Goal: Task Accomplishment & Management: Complete application form

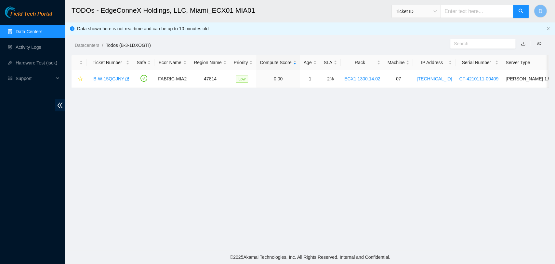
scroll to position [164, 0]
click at [42, 33] on link "Data Centers" at bounding box center [29, 31] width 27 height 5
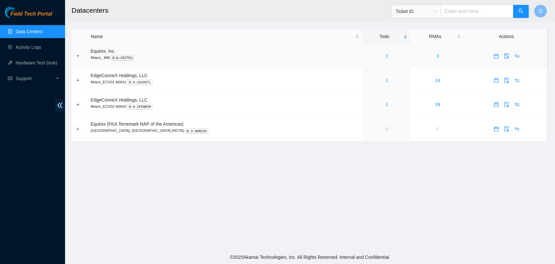
click at [367, 56] on div "2" at bounding box center [386, 55] width 41 height 7
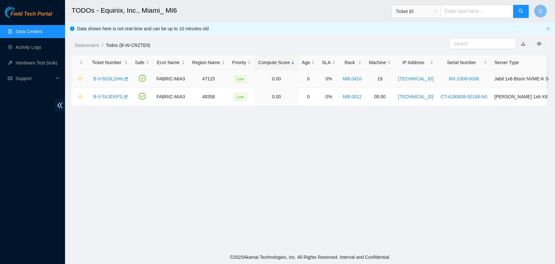
click at [102, 80] on link "B-V-5USL2HN" at bounding box center [107, 78] width 29 height 5
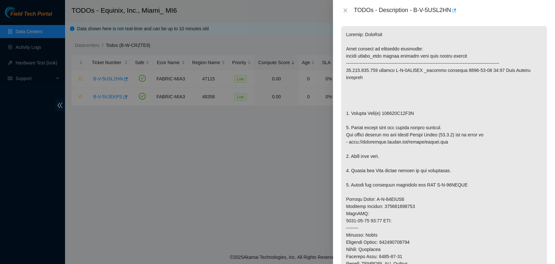
scroll to position [108, 0]
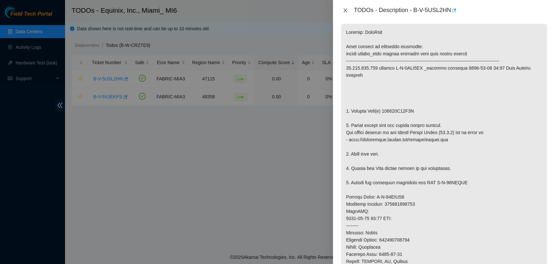
click at [343, 9] on icon "close" at bounding box center [345, 10] width 5 height 5
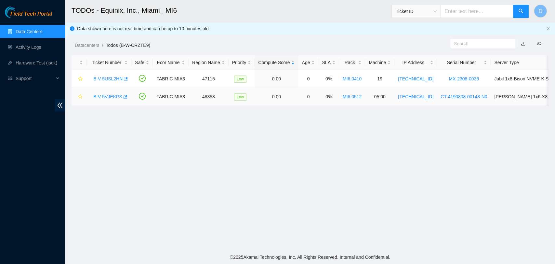
click at [107, 97] on link "B-V-5VJEKPS" at bounding box center [107, 96] width 29 height 5
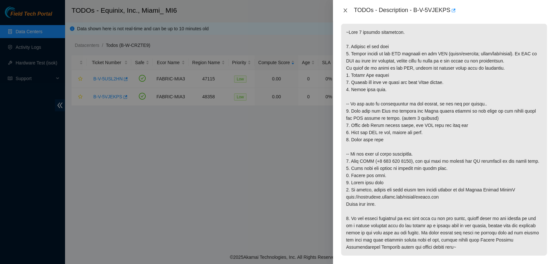
click at [346, 9] on icon "close" at bounding box center [345, 10] width 5 height 5
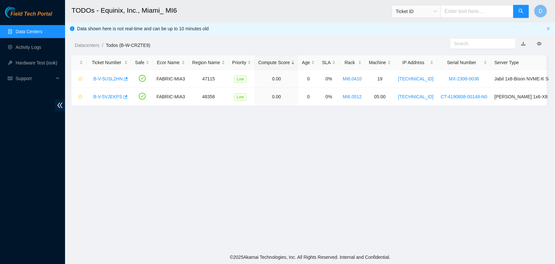
scroll to position [125, 0]
click at [99, 79] on link "B-V-5USL2HN" at bounding box center [107, 78] width 29 height 5
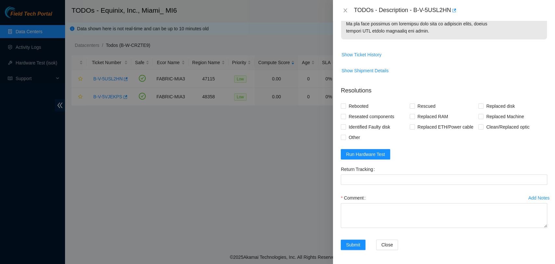
scroll to position [440, 0]
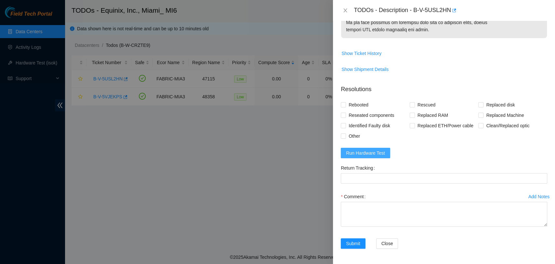
click at [374, 152] on span "Run Hardware Test" at bounding box center [365, 152] width 39 height 7
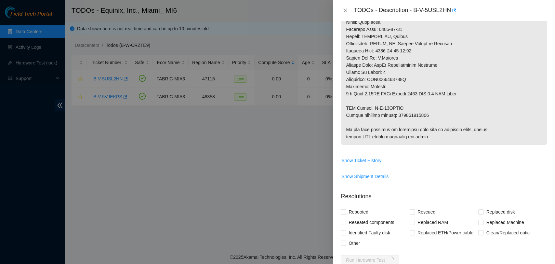
scroll to position [187, 0]
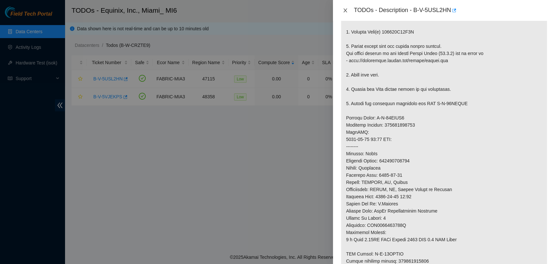
click at [345, 7] on div "TODOs - Description - B-V-5USL2HN" at bounding box center [444, 10] width 206 height 10
click at [342, 9] on button "Close" at bounding box center [345, 10] width 9 height 6
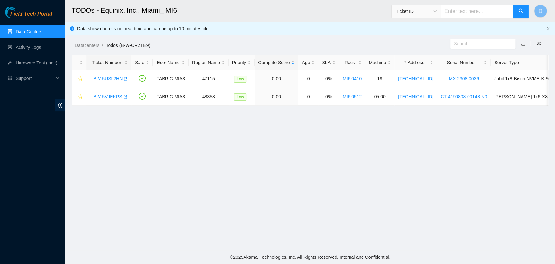
scroll to position [174, 0]
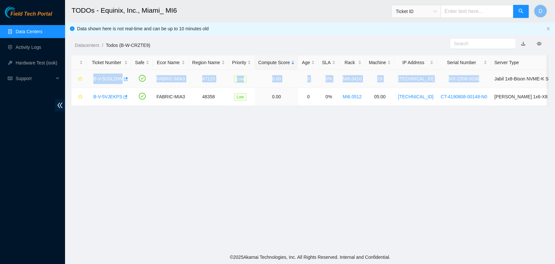
drag, startPoint x: 93, startPoint y: 77, endPoint x: 474, endPoint y: 74, distance: 381.1
click at [474, 74] on tr "B-V-5USL2HN FABRIC-MIA3 47115 Low 0.00 0 0% MI6.0410 19 23.204.114.182 MX-2308-…" at bounding box center [353, 79] width 562 height 18
copy tr "B-V-5USL2HN FABRIC-MIA3 47115 Low 0.00 0 0% MI6.0410 19 23.204.114.182 MX-2308-…"
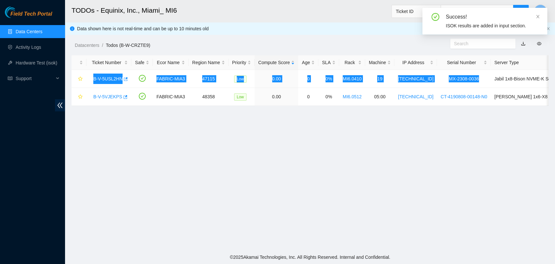
scroll to position [204, 0]
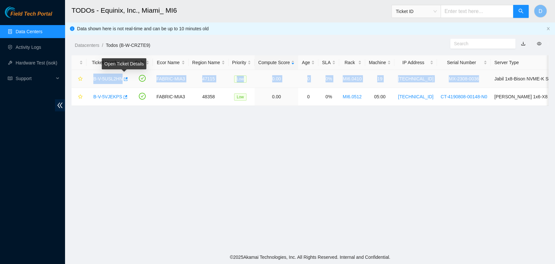
drag, startPoint x: 114, startPoint y: 77, endPoint x: 122, endPoint y: 78, distance: 7.8
click at [114, 77] on link "B-V-5USL2HN" at bounding box center [107, 78] width 29 height 5
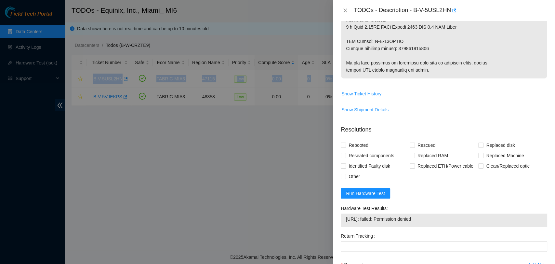
scroll to position [404, 0]
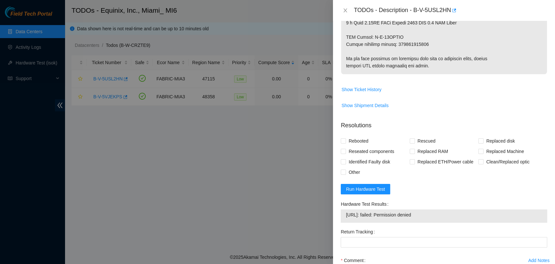
click at [390, 215] on span "23.204.114.182: failed: Permission denied" at bounding box center [444, 214] width 196 height 7
copy span "23.204.114.182: failed: Permission denied"
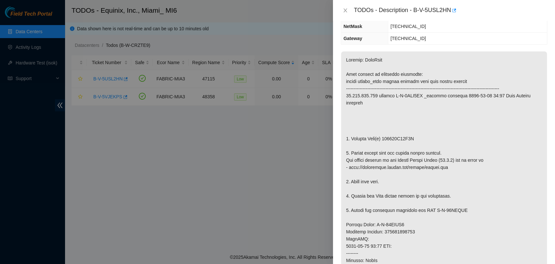
scroll to position [79, 0]
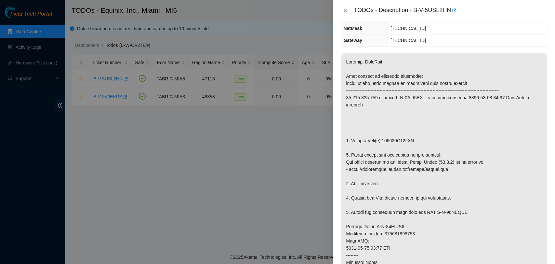
click at [437, 130] on p at bounding box center [444, 226] width 206 height 346
click at [386, 140] on p at bounding box center [444, 226] width 206 height 346
copy p "221937A05C2A"
click at [415, 188] on p at bounding box center [444, 226] width 206 height 346
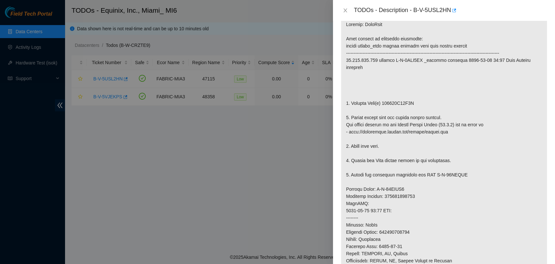
scroll to position [223, 0]
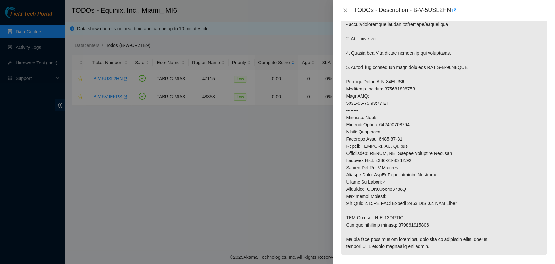
click at [389, 89] on p at bounding box center [444, 82] width 206 height 346
click at [388, 89] on p at bounding box center [444, 82] width 206 height 346
copy p "884375954370"
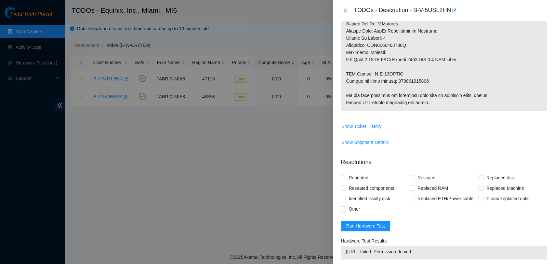
scroll to position [368, 0]
drag, startPoint x: 422, startPoint y: 81, endPoint x: 344, endPoint y: 72, distance: 78.6
copy p "RMA Return: B-W-15QLQSE Return tracking number: 884329154840"
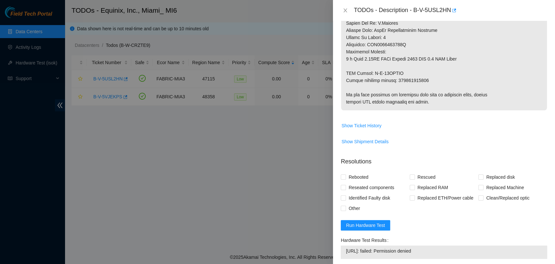
click at [416, 126] on span "Show Ticket History" at bounding box center [444, 125] width 206 height 10
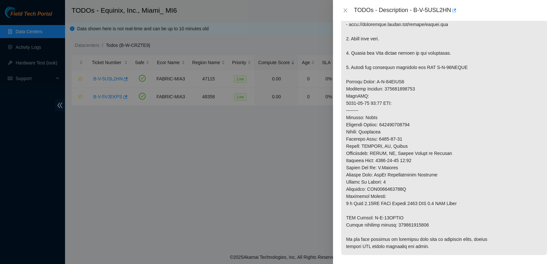
scroll to position [43, 0]
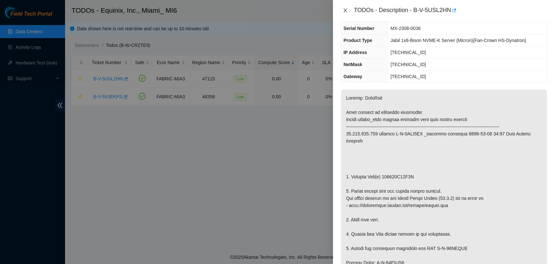
click at [348, 12] on button "Close" at bounding box center [345, 10] width 9 height 6
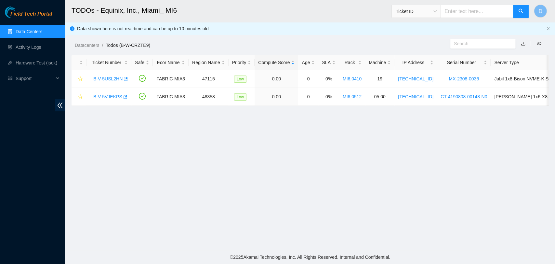
scroll to position [57, 0]
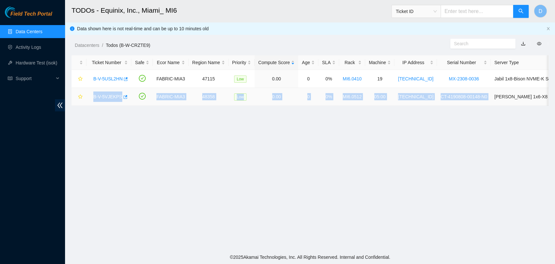
copy tr "B-V-5VJEKPS FABRIC-MIA3 48358 Low 0.00 0 0% MI6.0512 05:00 23.61.249.74 CT-4190…"
drag, startPoint x: 90, startPoint y: 94, endPoint x: 483, endPoint y: 94, distance: 393.1
click at [483, 94] on tr "B-V-5VJEKPS FABRIC-MIA3 48358 Low 0.00 0 0% MI6.0512 05:00 23.61.249.74 CT-4190…" at bounding box center [353, 97] width 562 height 18
click at [95, 96] on link "B-V-5VJEKPS" at bounding box center [107, 96] width 29 height 5
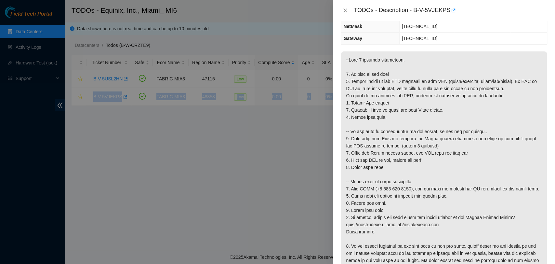
scroll to position [79, 0]
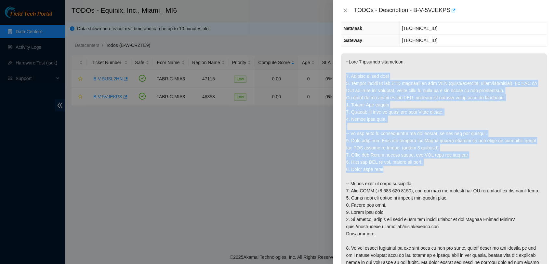
drag, startPoint x: 345, startPoint y: 76, endPoint x: 418, endPoint y: 168, distance: 117.6
click at [418, 168] on p at bounding box center [444, 169] width 206 height 232
copy p "1. Connect to the node 2. Please report on the LED activity on the PSU (solid/b…"
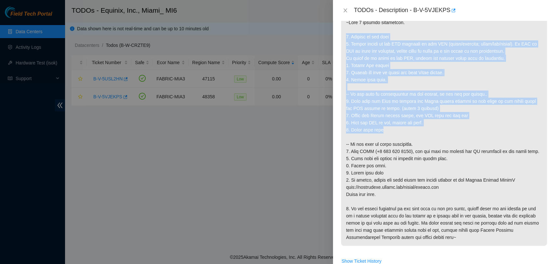
scroll to position [115, 0]
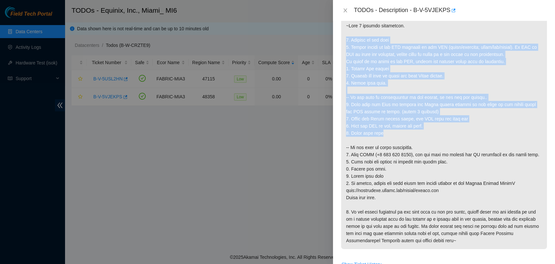
copy p "1. Connect to the node 2. Please report on the LED activity on the PSU (solid/b…"
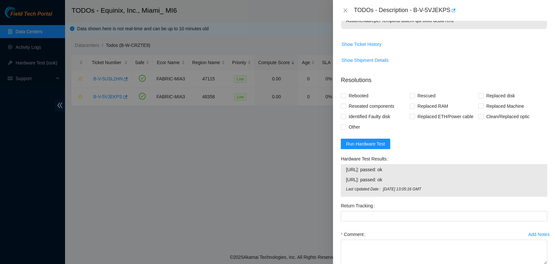
scroll to position [343, 0]
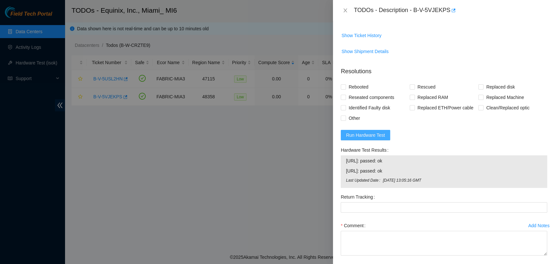
click at [380, 137] on button "Run Hardware Test" at bounding box center [365, 135] width 49 height 10
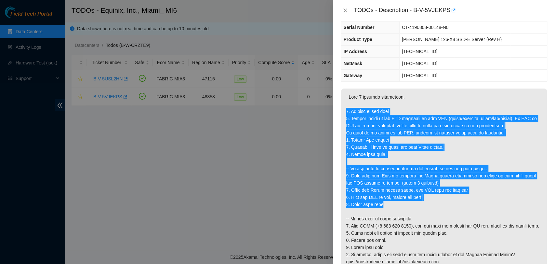
scroll to position [42, 0]
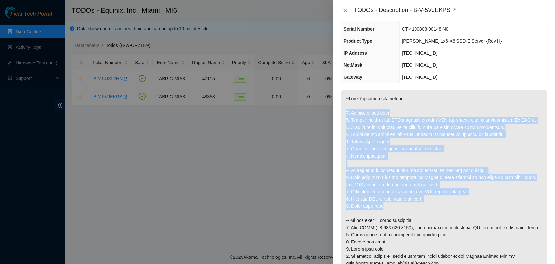
click at [487, 197] on p at bounding box center [444, 206] width 206 height 232
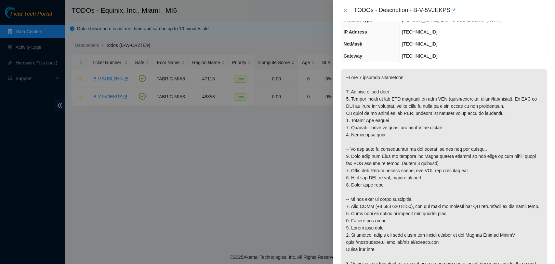
scroll to position [64, 0]
click at [346, 12] on icon "close" at bounding box center [345, 10] width 5 height 5
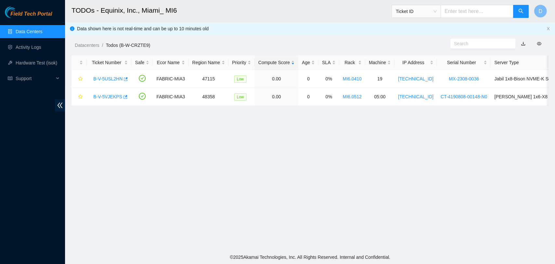
scroll to position [92, 0]
click at [101, 78] on link "B-V-5USL2HN" at bounding box center [107, 78] width 29 height 5
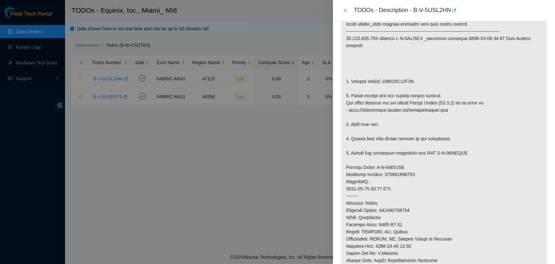
scroll to position [139, 0]
click at [343, 11] on icon "close" at bounding box center [345, 10] width 5 height 5
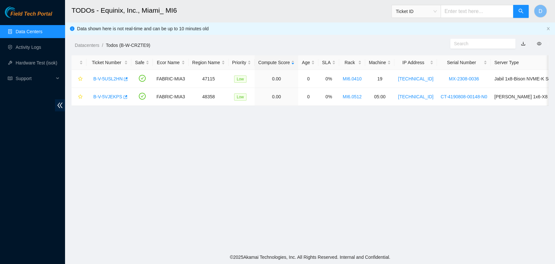
scroll to position [155, 0]
click at [109, 94] on link "B-V-5VJEKPS" at bounding box center [107, 96] width 29 height 5
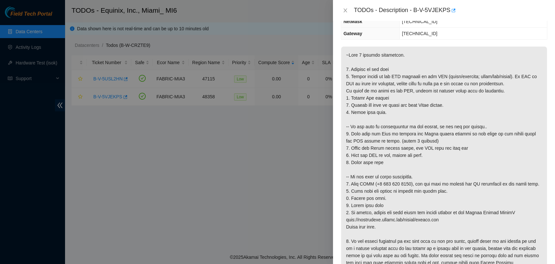
scroll to position [84, 0]
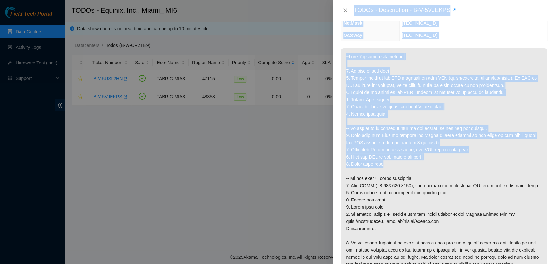
drag, startPoint x: 401, startPoint y: 161, endPoint x: 318, endPoint y: -9, distance: 189.5
click at [318, 0] on html "Field Tech Portal Data Centers Activity Logs Hardware Test (isok) Support TODOs…" at bounding box center [277, 132] width 555 height 264
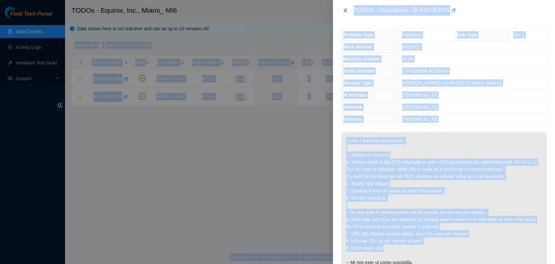
click at [345, 9] on icon "close" at bounding box center [345, 10] width 5 height 5
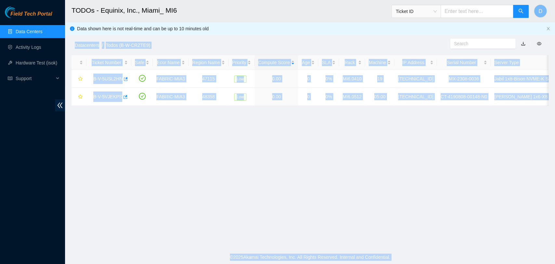
click at [119, 123] on main "TODOs - Equinix, Inc., Miami_ MI6 Ticket ID D Data shown here is not real-time …" at bounding box center [310, 125] width 490 height 250
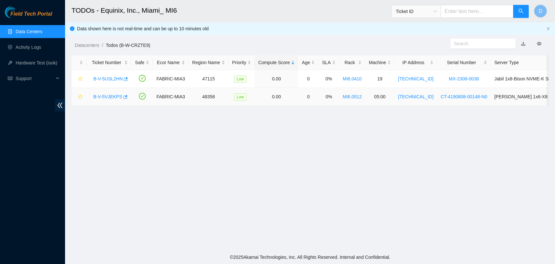
click at [106, 97] on link "B-V-5VJEKPS" at bounding box center [107, 96] width 29 height 5
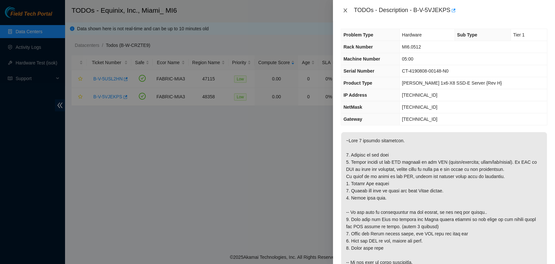
click at [348, 11] on button "Close" at bounding box center [345, 10] width 9 height 6
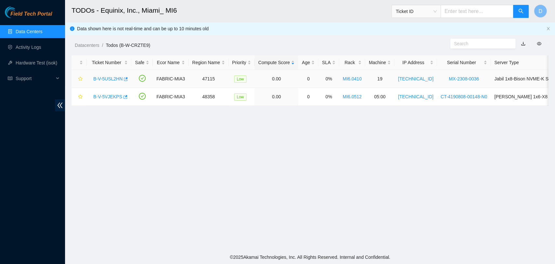
click at [113, 76] on link "B-V-5USL2HN" at bounding box center [107, 78] width 29 height 5
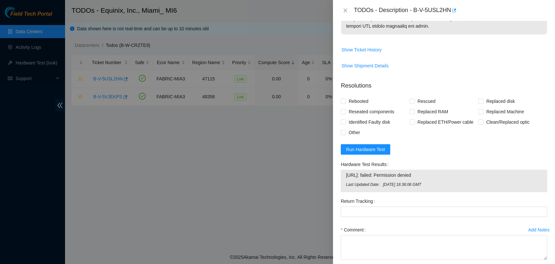
scroll to position [477, 0]
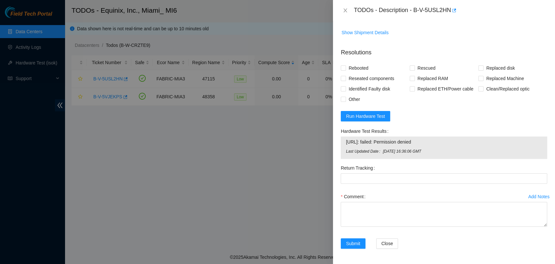
click at [412, 116] on form "Resolutions Rebooted Rescued Replaced disk Reseated components Replaced RAM Rep…" at bounding box center [444, 149] width 206 height 213
click at [345, 11] on icon "close" at bounding box center [345, 10] width 5 height 5
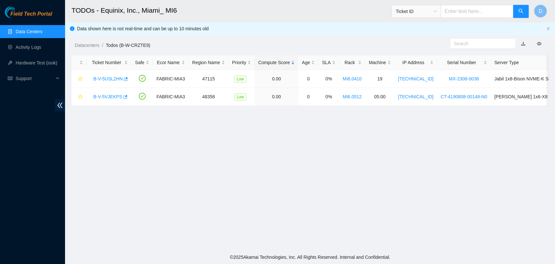
scroll to position [157, 0]
click at [107, 94] on link "B-V-5VJEKPS" at bounding box center [107, 96] width 29 height 5
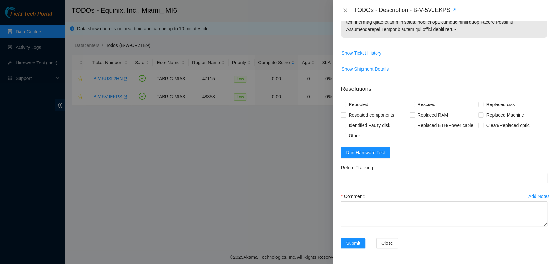
scroll to position [369, 0]
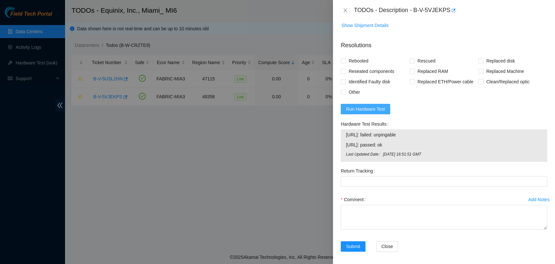
click at [367, 113] on span "Run Hardware Test" at bounding box center [365, 108] width 39 height 7
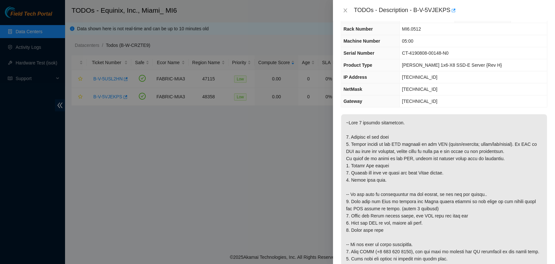
scroll to position [0, 0]
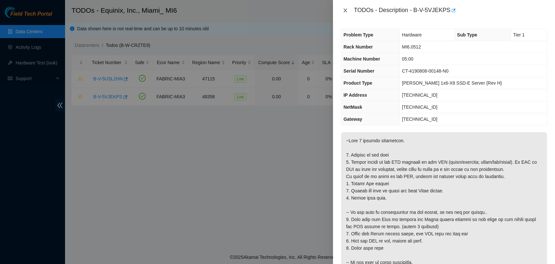
click at [344, 8] on icon "close" at bounding box center [345, 10] width 5 height 5
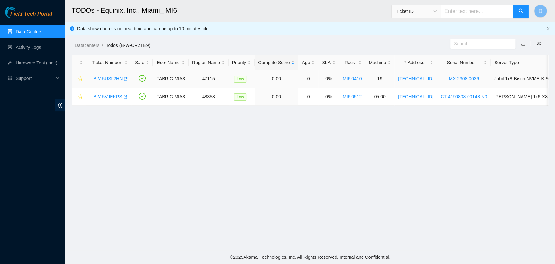
click at [105, 80] on link "B-V-5USL2HN" at bounding box center [107, 78] width 29 height 5
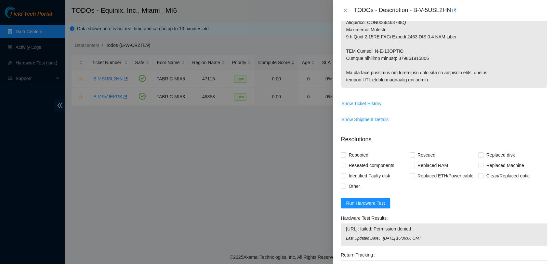
scroll to position [477, 0]
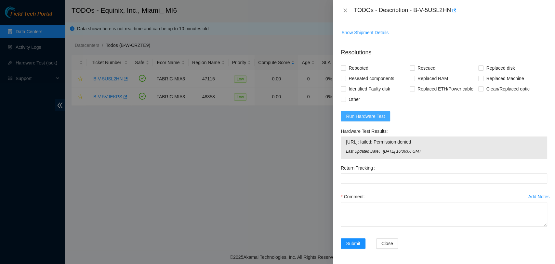
click at [375, 115] on span "Run Hardware Test" at bounding box center [365, 116] width 39 height 7
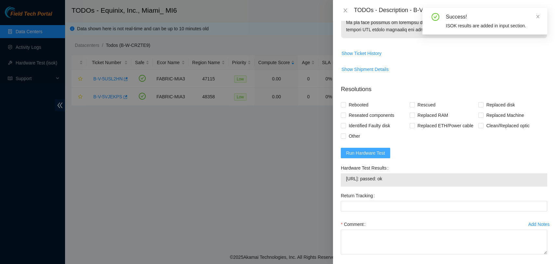
scroll to position [468, 0]
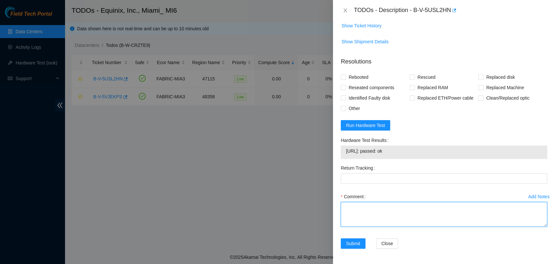
click at [416, 217] on textarea "Comment" at bounding box center [444, 214] width 206 height 25
paste textarea "Verified ticket is safe to work on YES NOCC Authorized: YES Located server conn…"
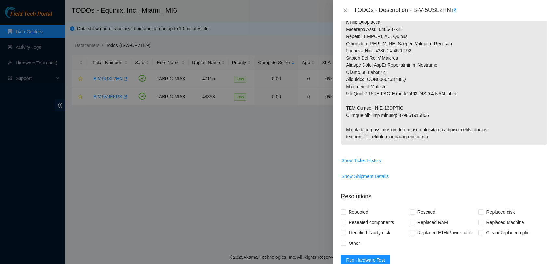
scroll to position [333, 0]
type textarea "Verified ticket is safe to work on YES NOCC Authorized: YES Located server conn…"
copy p "884329154840"
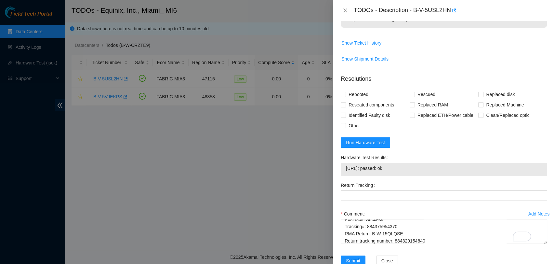
scroll to position [460, 0]
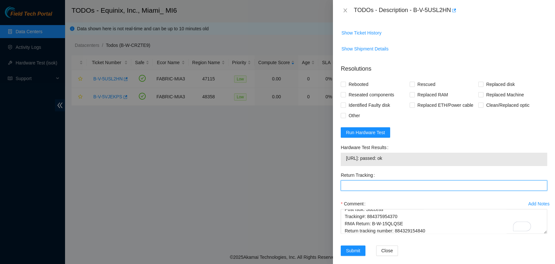
paste Tracking "884329154840"
click at [393, 184] on Tracking "Return Tracking" at bounding box center [444, 185] width 206 height 10
type Tracking "884329154840"
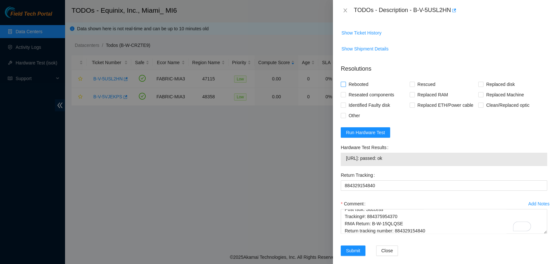
click at [347, 83] on span "Rebooted" at bounding box center [358, 84] width 25 height 10
click at [345, 83] on input "Rebooted" at bounding box center [343, 84] width 5 height 5
checkbox input "true"
click at [416, 87] on span "Rescued" at bounding box center [426, 84] width 23 height 10
click at [414, 86] on input "Rescued" at bounding box center [412, 84] width 5 height 5
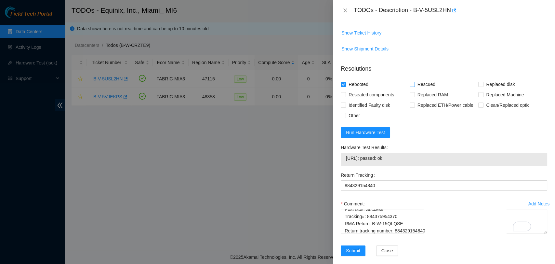
checkbox input "true"
click at [478, 82] on input "Replaced disk" at bounding box center [480, 84] width 5 height 5
checkbox input "true"
click at [353, 247] on span "Submit" at bounding box center [353, 250] width 14 height 7
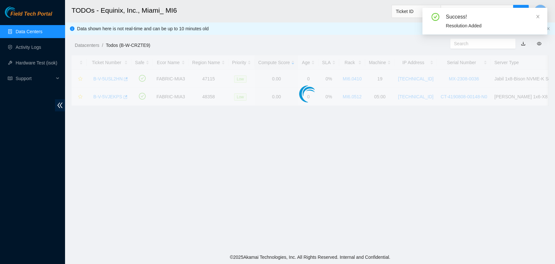
scroll to position [174, 0]
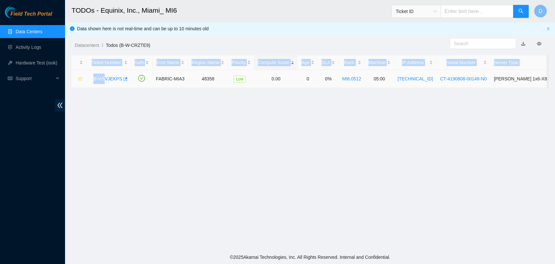
drag, startPoint x: 373, startPoint y: 130, endPoint x: 104, endPoint y: 79, distance: 273.8
click at [104, 79] on main "TODOs - Equinix, Inc., Miami_ MI6 Ticket ID D Data shown here is not real-time …" at bounding box center [310, 125] width 490 height 250
click at [104, 79] on link "B-V-5VJEKPS" at bounding box center [107, 78] width 29 height 5
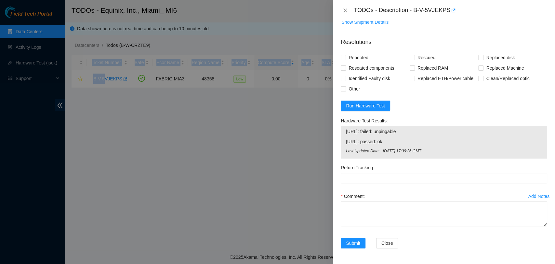
scroll to position [0, 0]
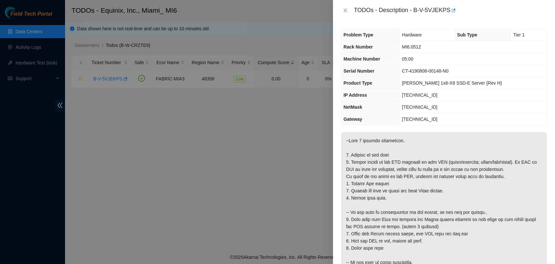
click at [424, 212] on p at bounding box center [444, 248] width 206 height 232
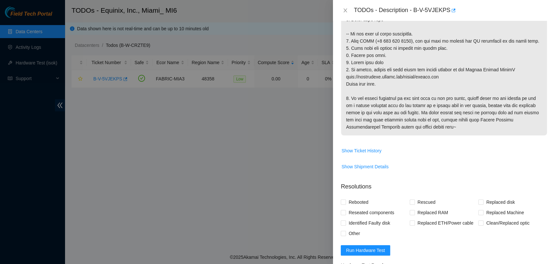
scroll to position [226, 0]
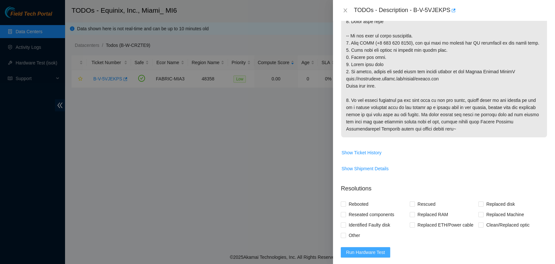
click at [366, 256] on span "Run Hardware Test" at bounding box center [365, 251] width 39 height 7
click at [409, 170] on span "Show Shipment Details" at bounding box center [444, 168] width 206 height 10
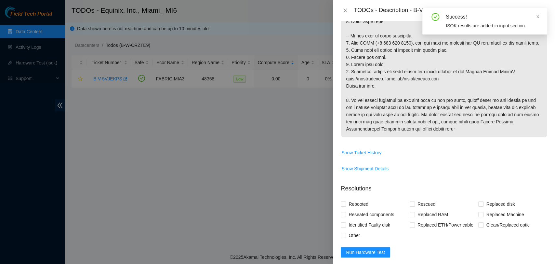
scroll to position [370, 0]
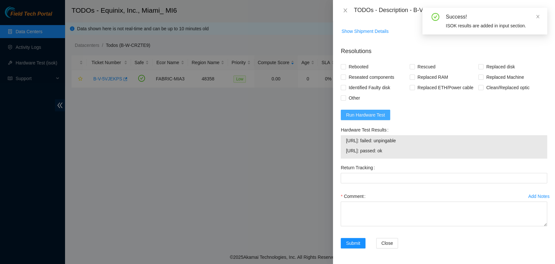
click at [375, 114] on span "Run Hardware Test" at bounding box center [365, 114] width 39 height 7
